Goal: Transaction & Acquisition: Subscribe to service/newsletter

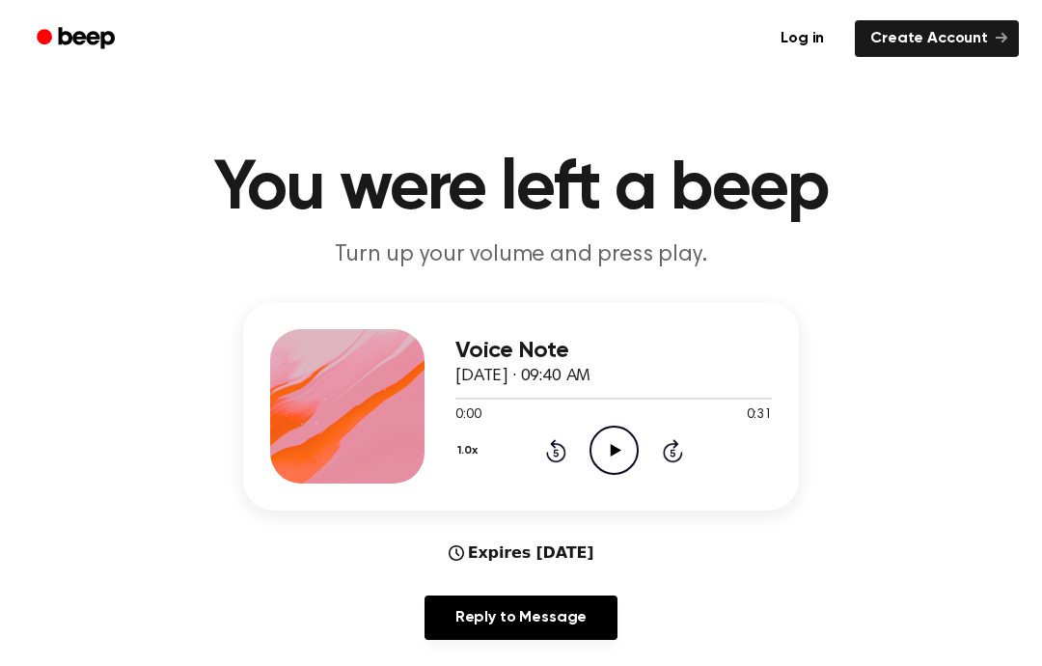
click at [618, 444] on icon "Play Audio" at bounding box center [614, 449] width 49 height 49
click at [636, 443] on circle at bounding box center [613, 449] width 47 height 47
click at [610, 430] on icon "Play Audio" at bounding box center [614, 449] width 49 height 49
click at [617, 431] on icon "Play Audio" at bounding box center [614, 449] width 49 height 49
click at [1037, 292] on main "You were left a beep Turn up your volume and press play. Voice Note October 4, …" at bounding box center [521, 622] width 1042 height 1244
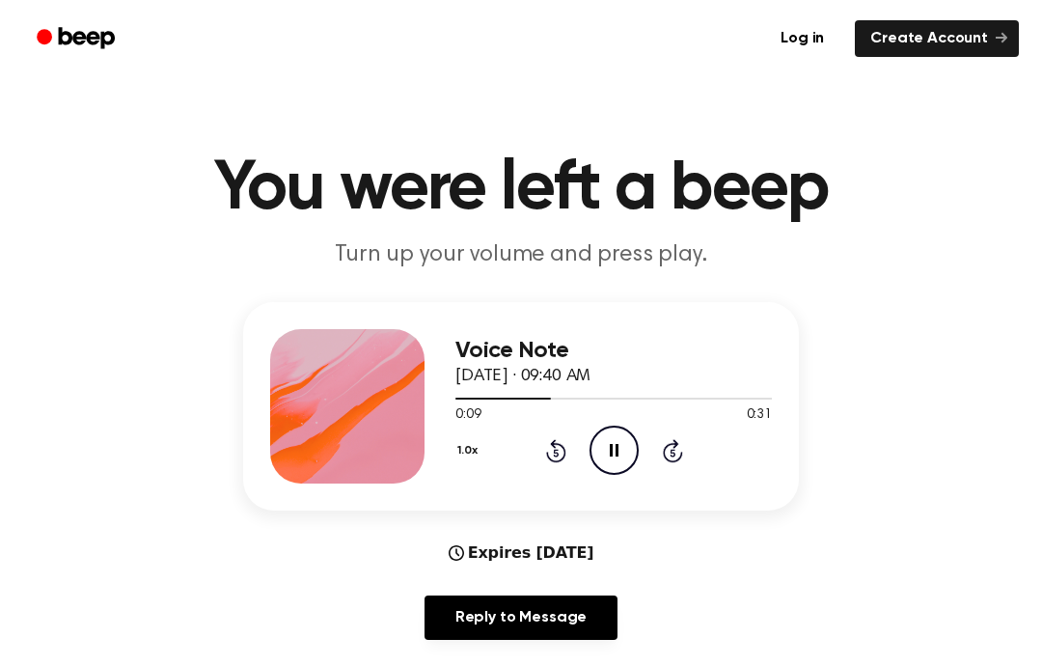
click at [623, 465] on icon "Pause Audio" at bounding box center [614, 449] width 49 height 49
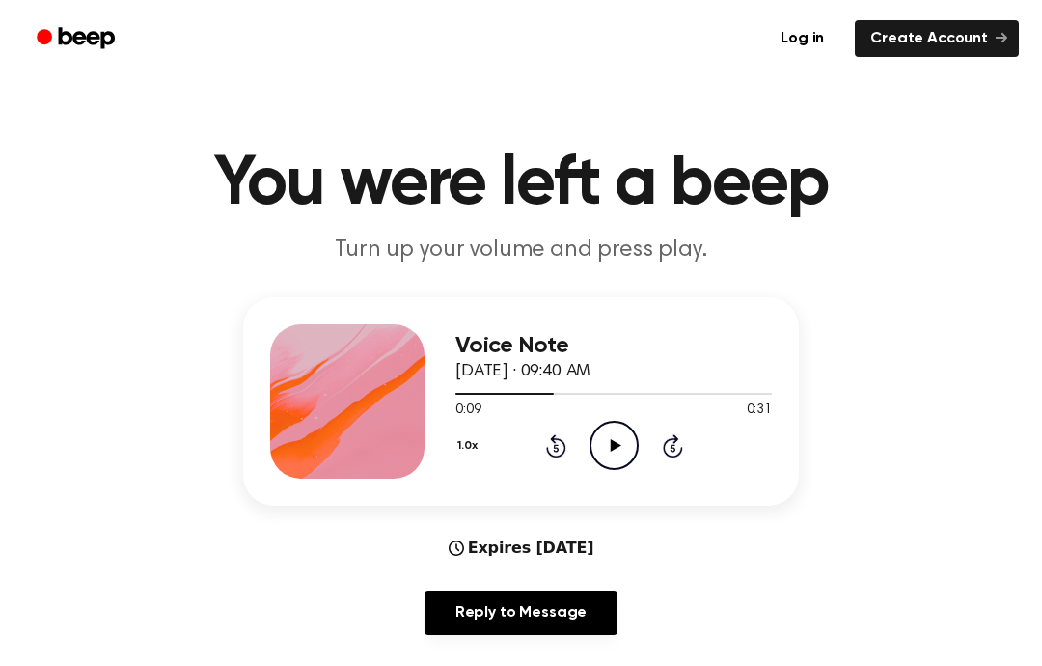
click at [606, 446] on icon "Play Audio" at bounding box center [614, 445] width 49 height 49
click at [591, 454] on circle at bounding box center [613, 445] width 47 height 47
click at [613, 424] on icon "Pause Audio" at bounding box center [614, 445] width 49 height 49
click at [602, 469] on icon "Play Audio" at bounding box center [614, 445] width 49 height 49
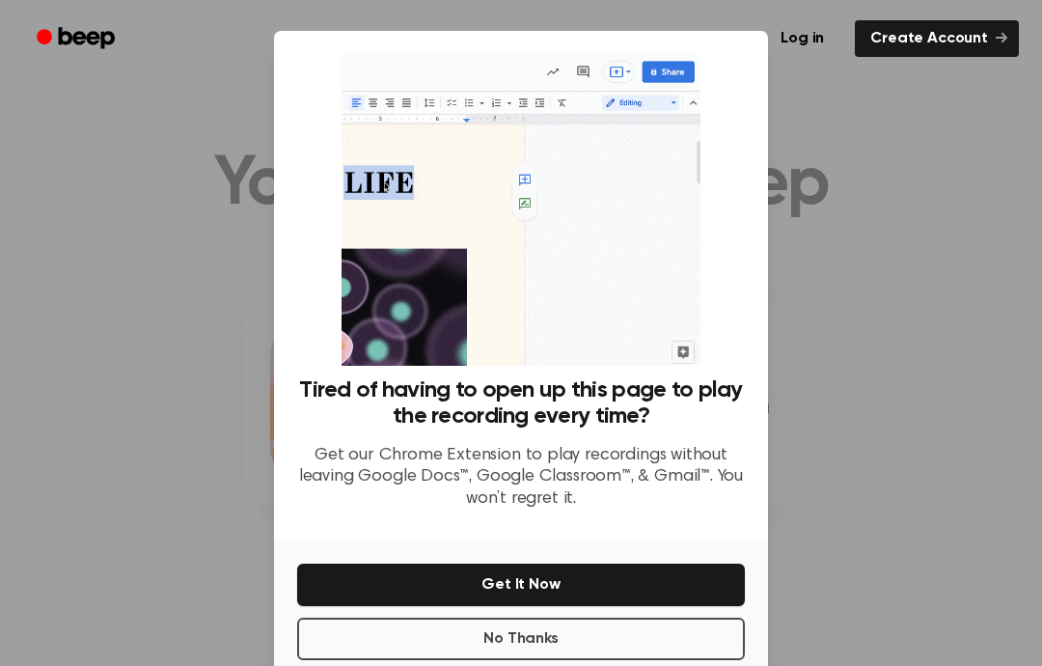
click at [612, 563] on button "Get It Now" at bounding box center [521, 584] width 448 height 42
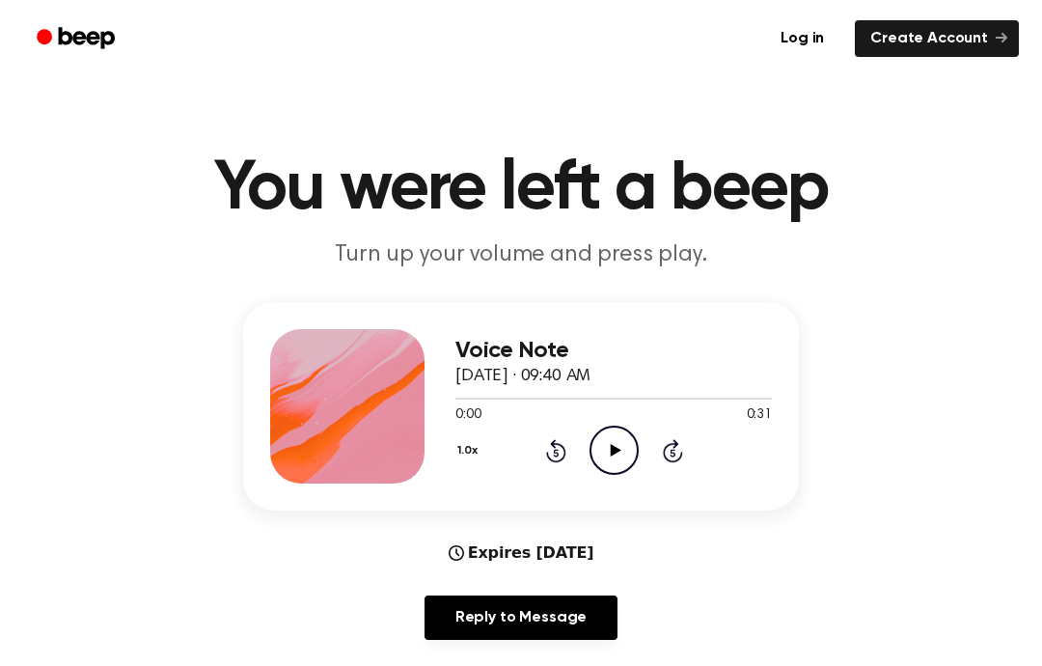
click at [630, 430] on icon "Play Audio" at bounding box center [614, 449] width 49 height 49
click at [616, 467] on icon "Play Audio" at bounding box center [614, 449] width 49 height 49
click at [605, 453] on icon "Play Audio" at bounding box center [614, 449] width 49 height 49
